Goal: Transaction & Acquisition: Purchase product/service

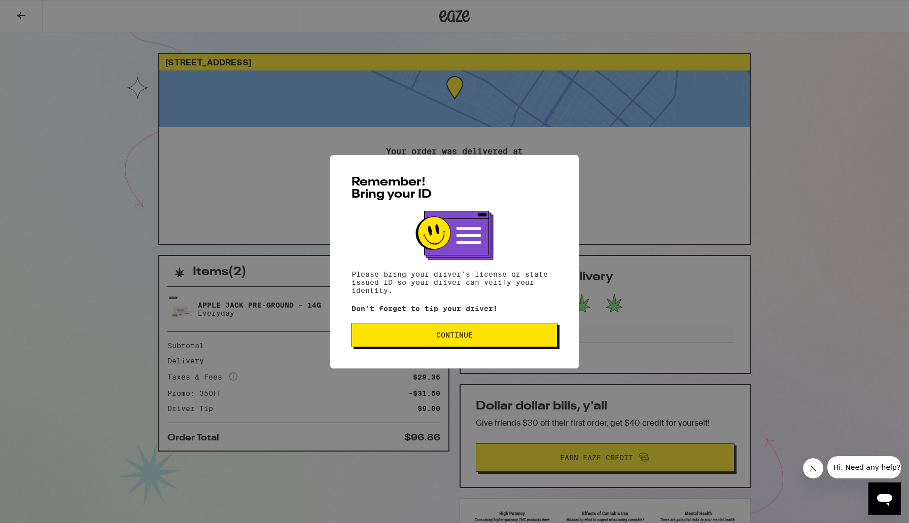
click at [448, 337] on span "Continue" at bounding box center [454, 335] width 37 height 7
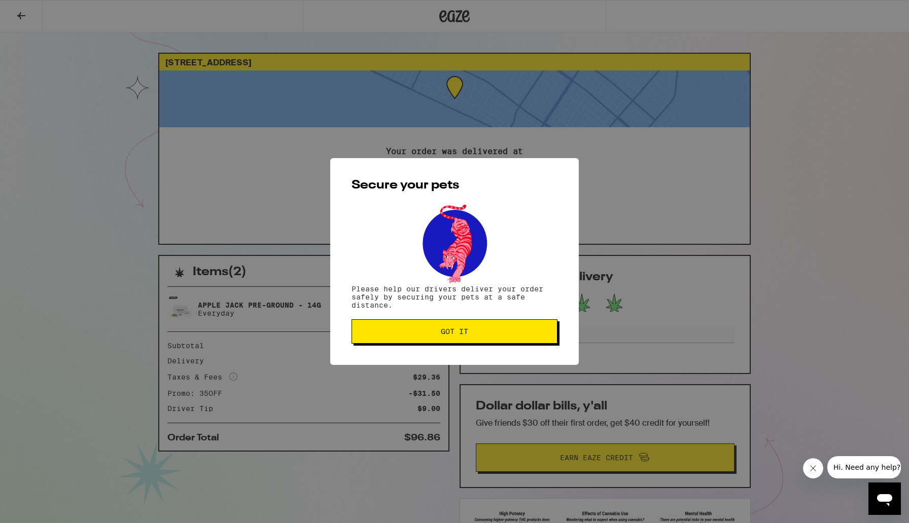
click at [448, 335] on span "Got it" at bounding box center [454, 331] width 27 height 7
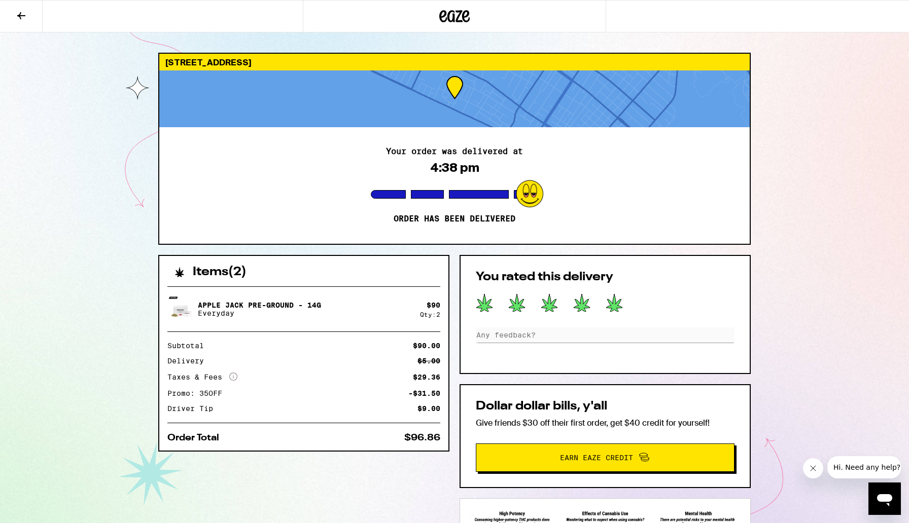
click at [461, 14] on icon at bounding box center [454, 16] width 30 height 18
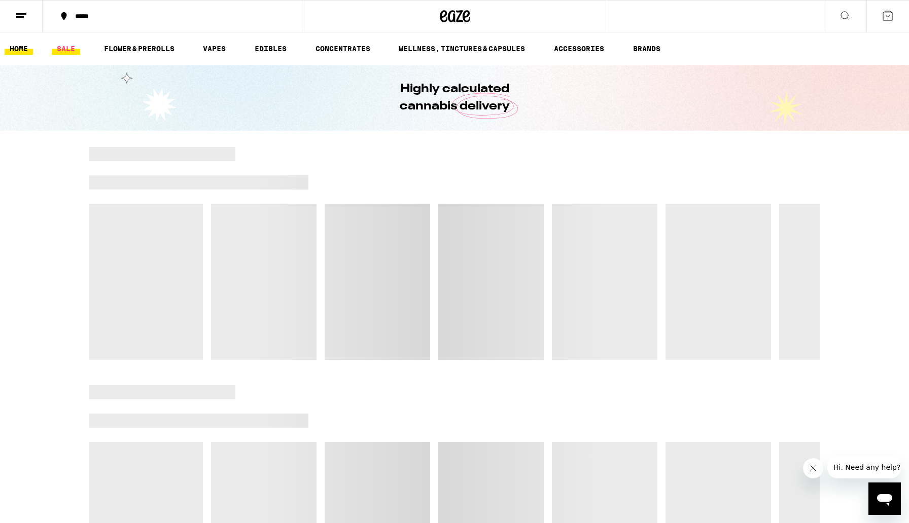
click at [70, 47] on link "SALE" at bounding box center [66, 49] width 28 height 12
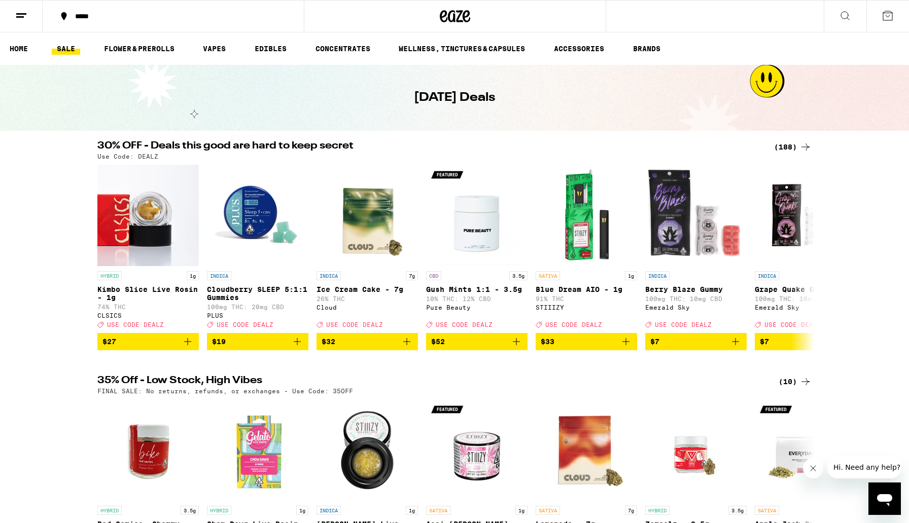
click at [786, 149] on div "(188)" at bounding box center [793, 147] width 38 height 12
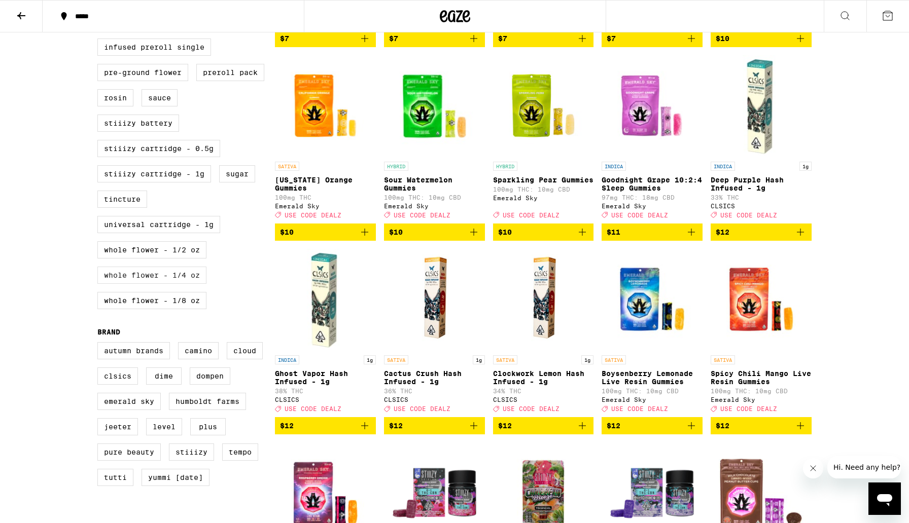
scroll to position [476, 0]
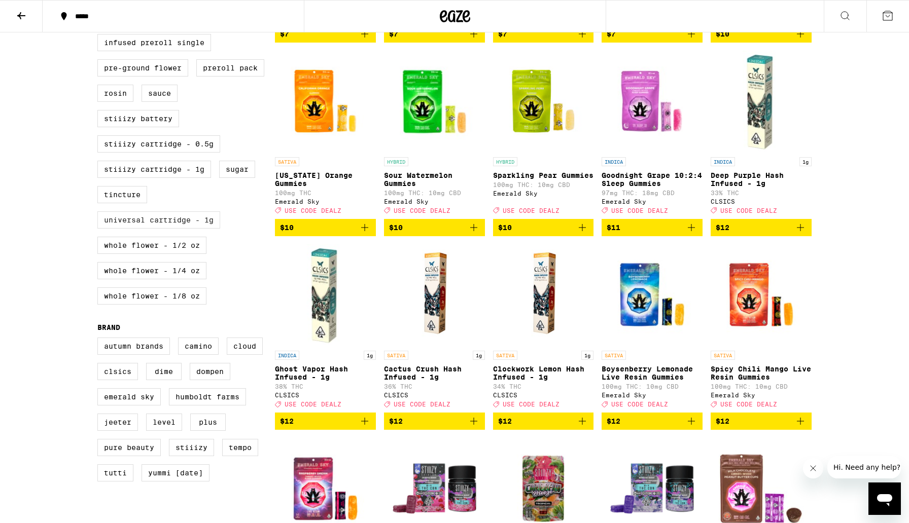
click at [183, 229] on label "Universal Cartridge - 1g" at bounding box center [158, 219] width 123 height 17
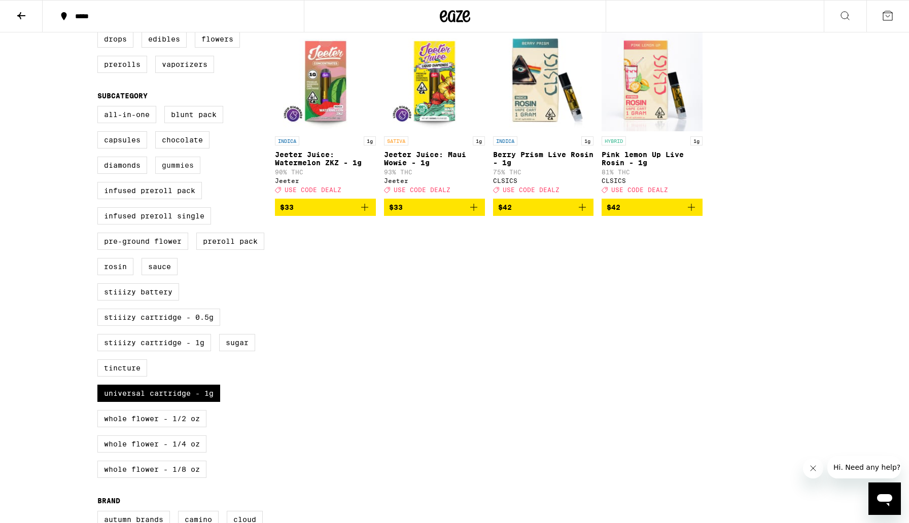
scroll to position [303, 0]
click at [174, 402] on label "Universal Cartridge - 1g" at bounding box center [158, 392] width 123 height 17
click at [100, 107] on input "Universal Cartridge - 1g" at bounding box center [99, 107] width 1 height 1
checkbox input "false"
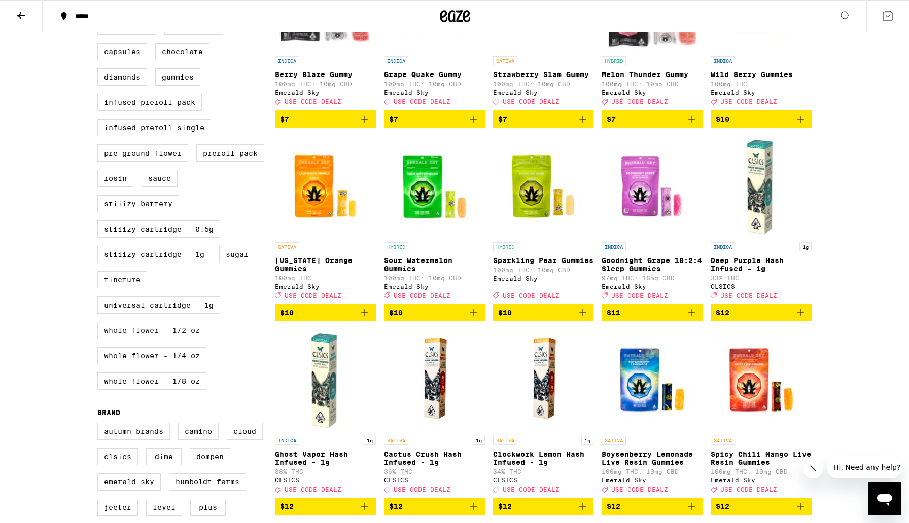
scroll to position [399, 0]
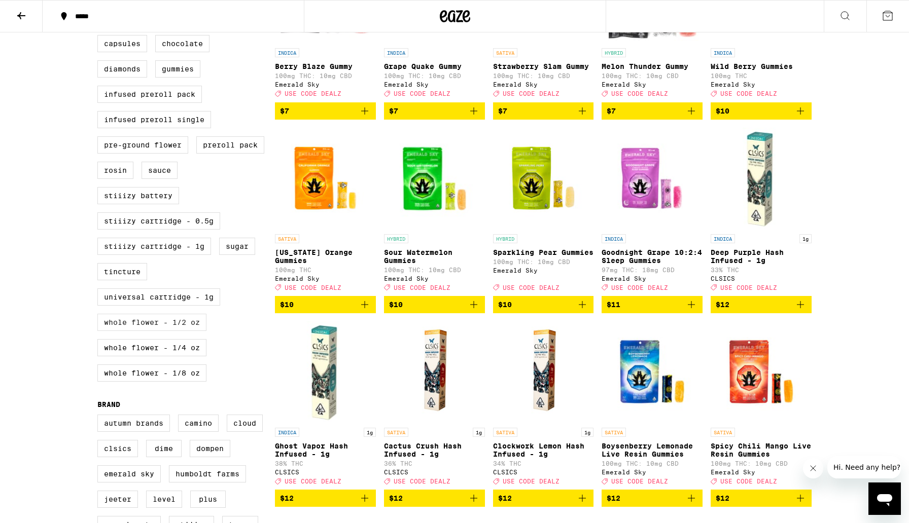
click at [161, 331] on label "Whole Flower - 1/2 oz" at bounding box center [151, 322] width 109 height 17
click at [100, 12] on input "Whole Flower - 1/2 oz" at bounding box center [99, 11] width 1 height 1
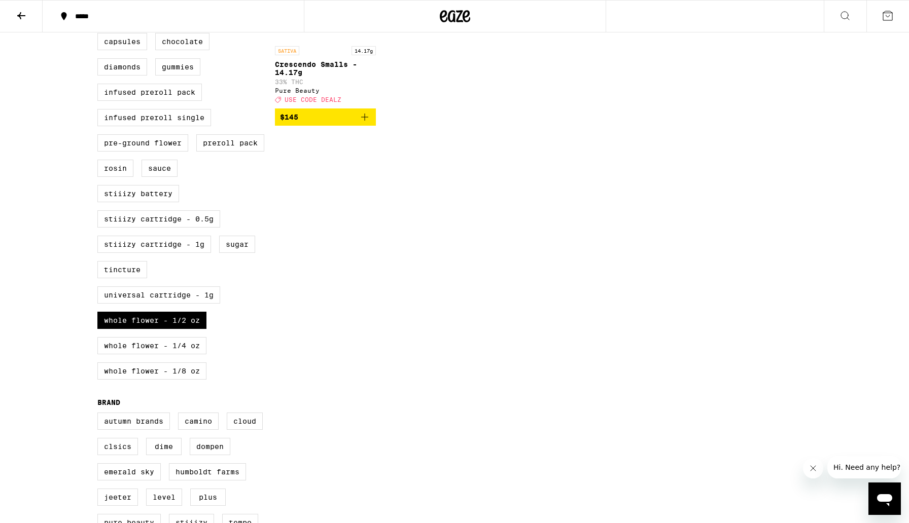
scroll to position [406, 0]
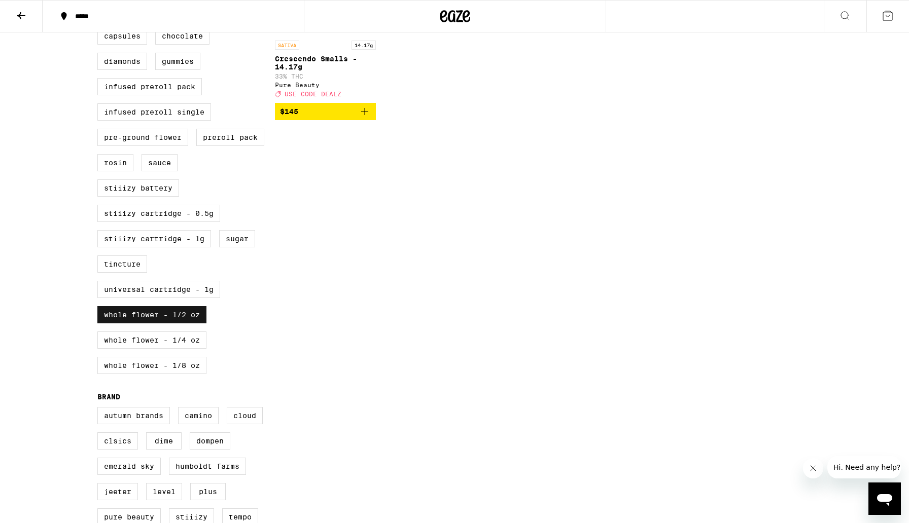
click at [162, 324] on label "Whole Flower - 1/2 oz" at bounding box center [151, 314] width 109 height 17
click at [100, 4] on input "Whole Flower - 1/2 oz" at bounding box center [99, 4] width 1 height 1
checkbox input "false"
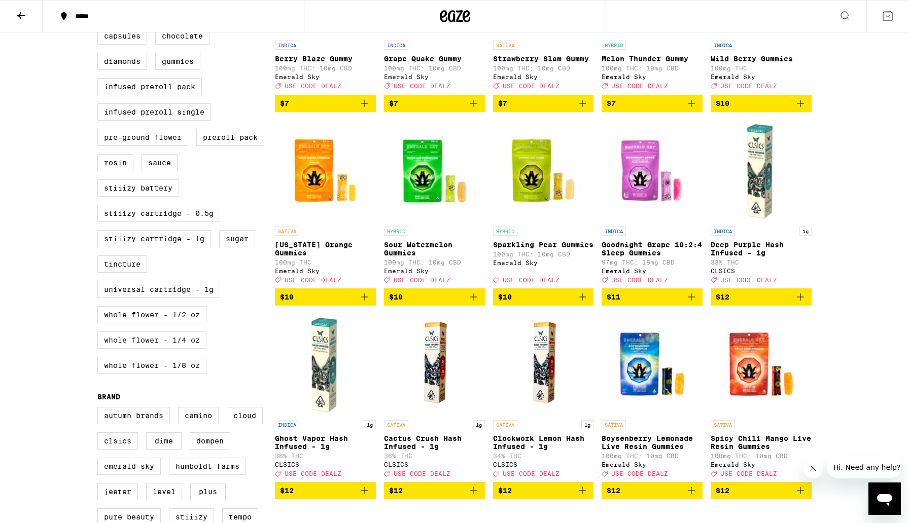
click at [163, 349] on label "Whole Flower - 1/4 oz" at bounding box center [151, 340] width 109 height 17
click at [100, 4] on input "Whole Flower - 1/4 oz" at bounding box center [99, 4] width 1 height 1
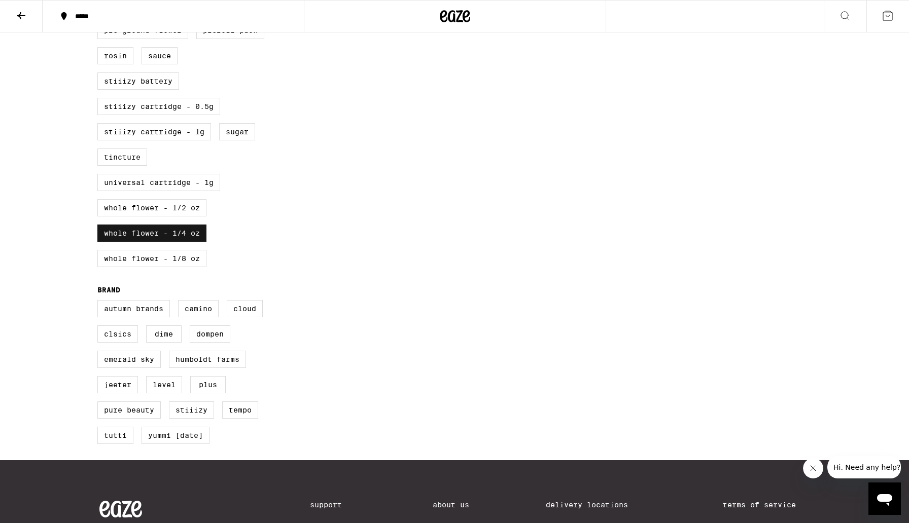
scroll to position [651, 0]
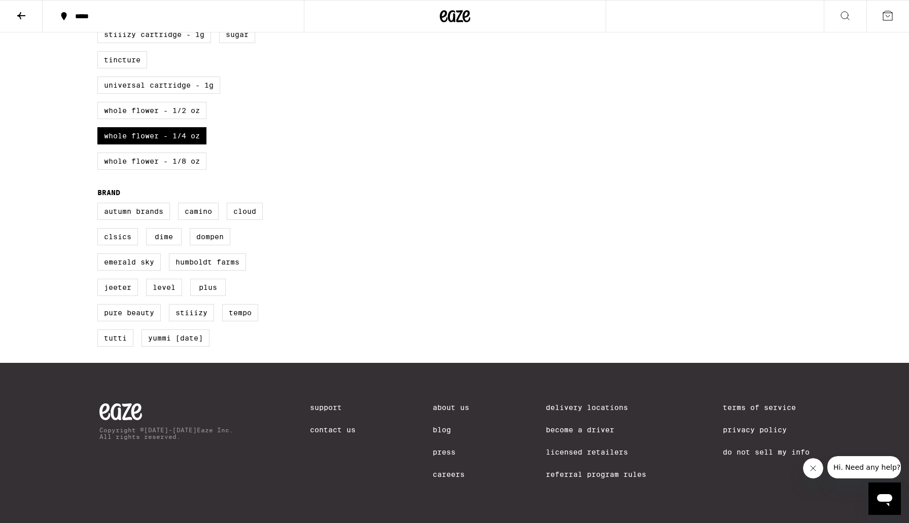
click at [157, 127] on label "Whole Flower - 1/4 oz" at bounding box center [151, 135] width 109 height 17
checkbox input "false"
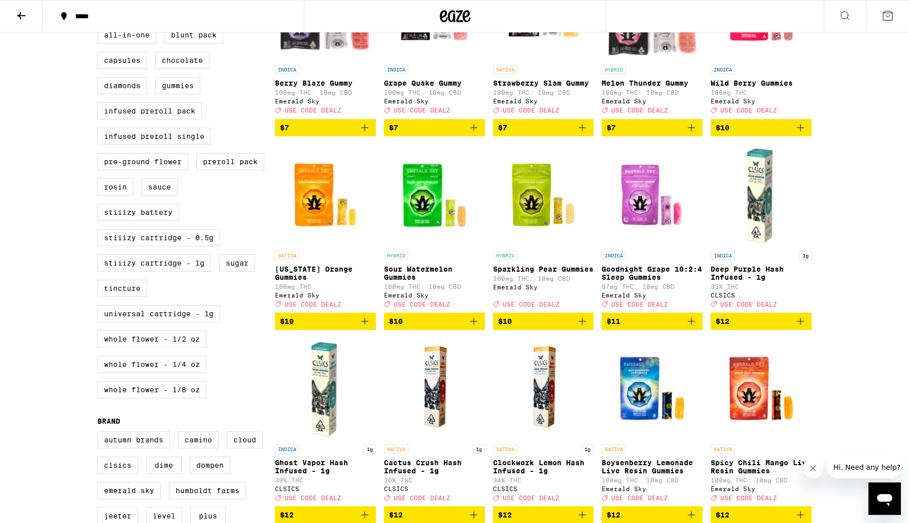
scroll to position [415, 0]
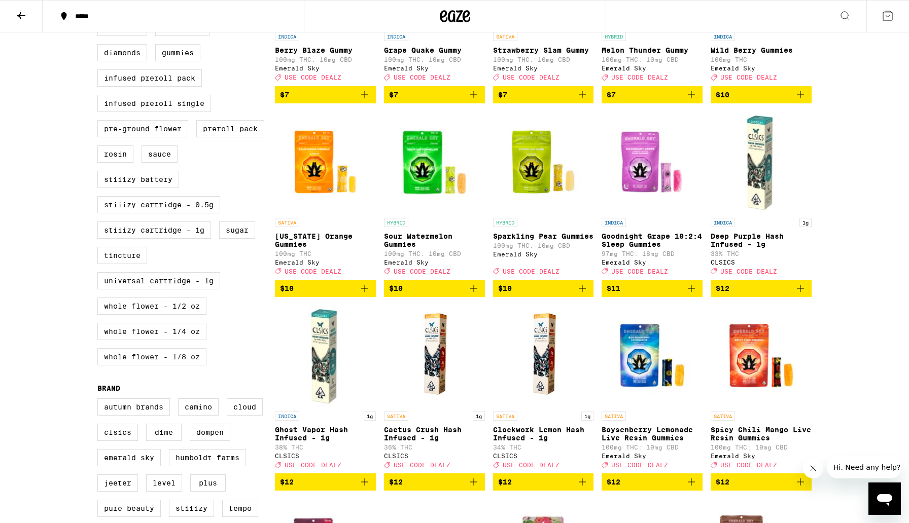
click at [162, 366] on label "Whole Flower - 1/8 oz" at bounding box center [151, 356] width 109 height 17
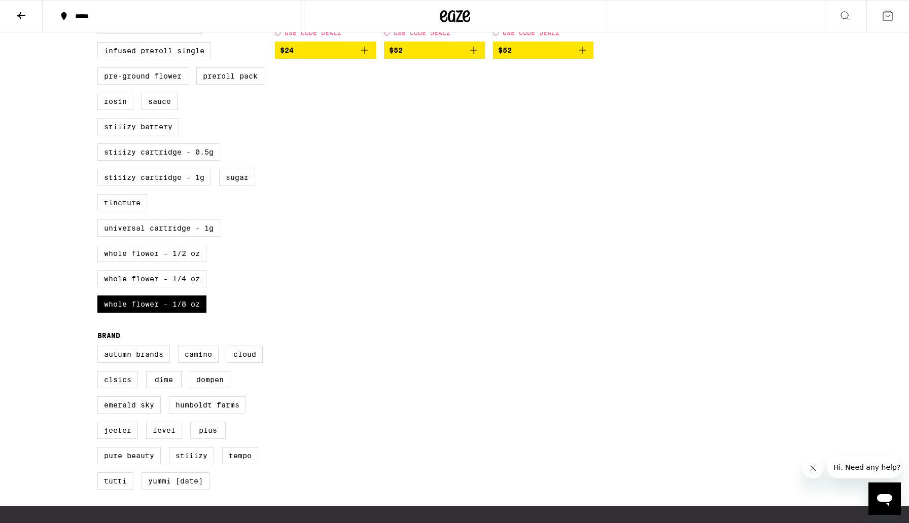
scroll to position [569, 0]
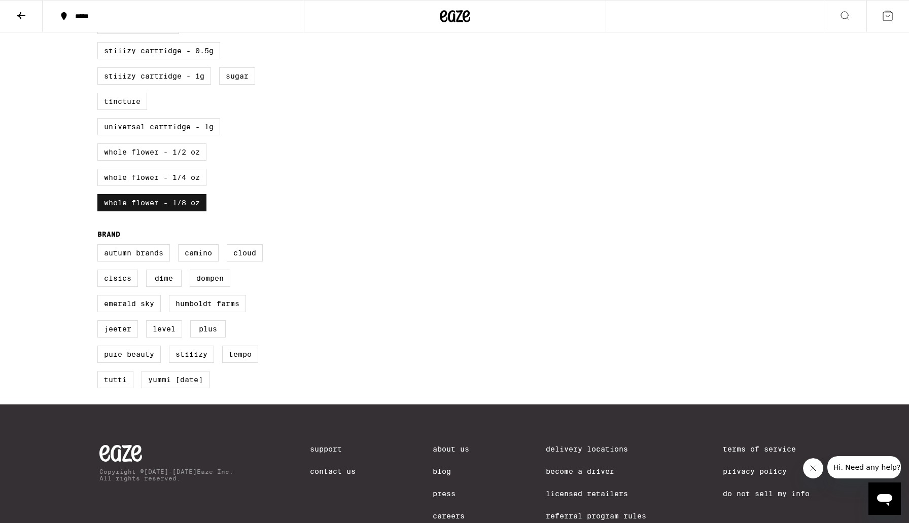
click at [185, 211] on label "Whole Flower - 1/8 oz" at bounding box center [151, 202] width 109 height 17
checkbox input "false"
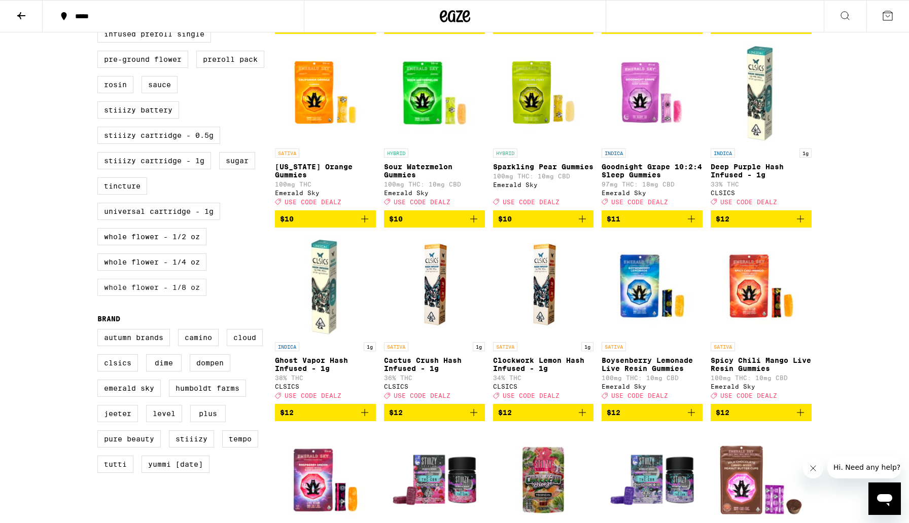
scroll to position [491, 0]
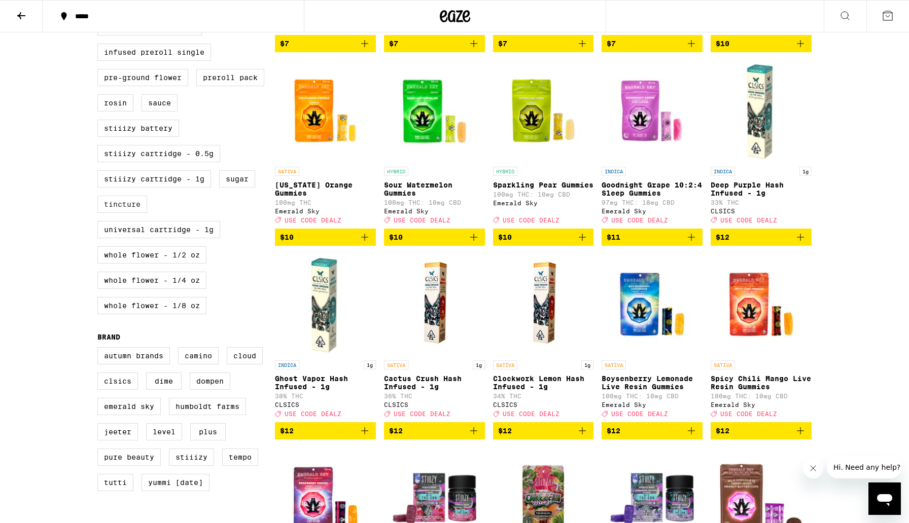
click at [140, 213] on label "Tincture" at bounding box center [122, 204] width 50 height 17
checkbox input "true"
